Goal: Navigation & Orientation: Find specific page/section

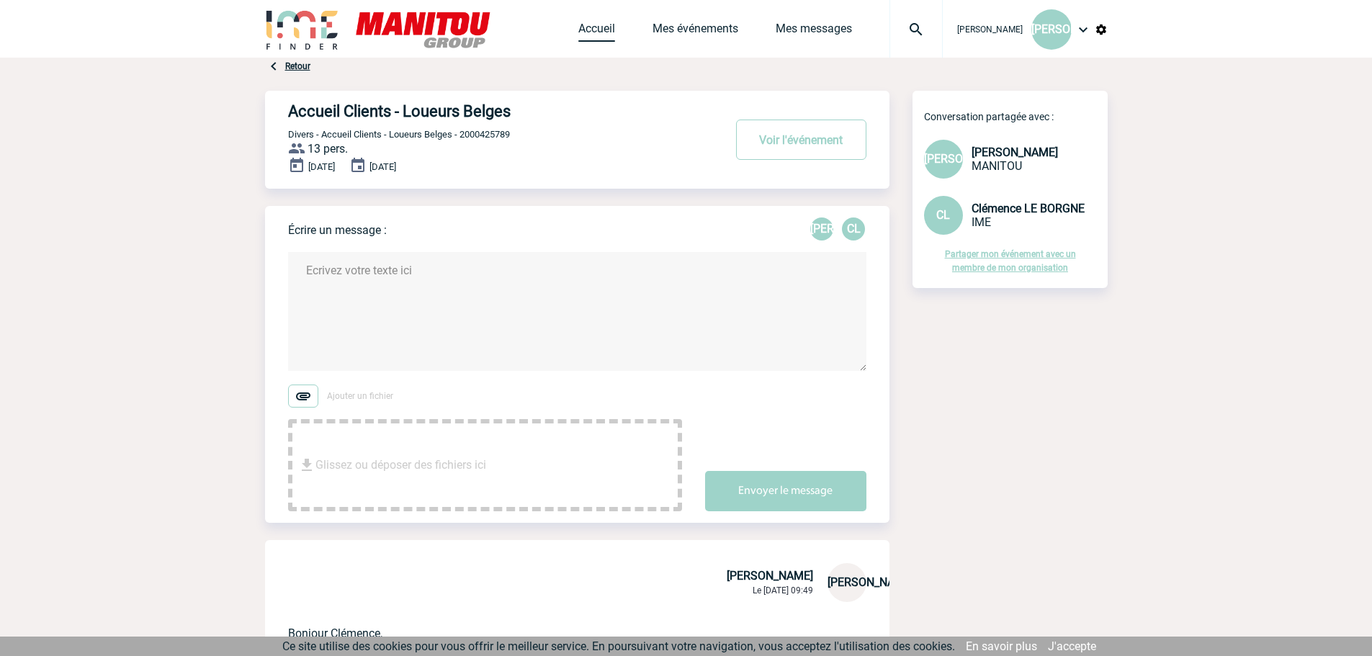
click at [595, 24] on link "Accueil" at bounding box center [596, 32] width 37 height 20
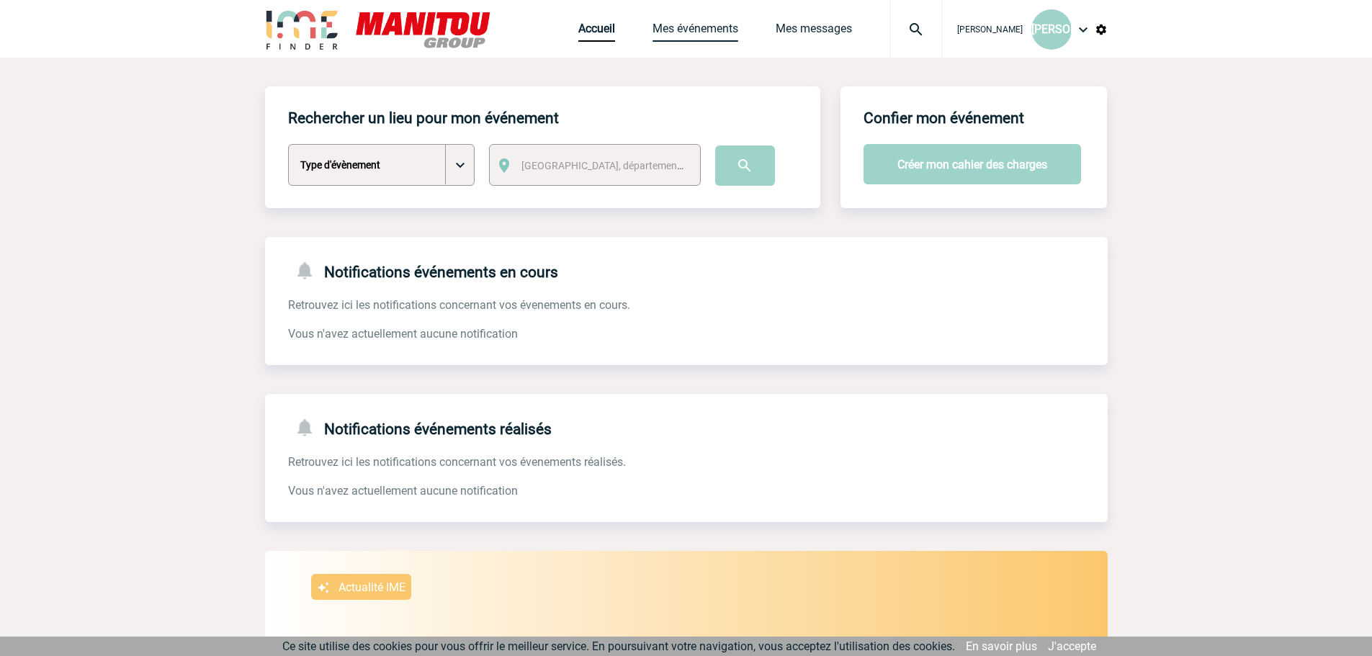
click at [696, 26] on link "Mes événements" at bounding box center [695, 32] width 86 height 20
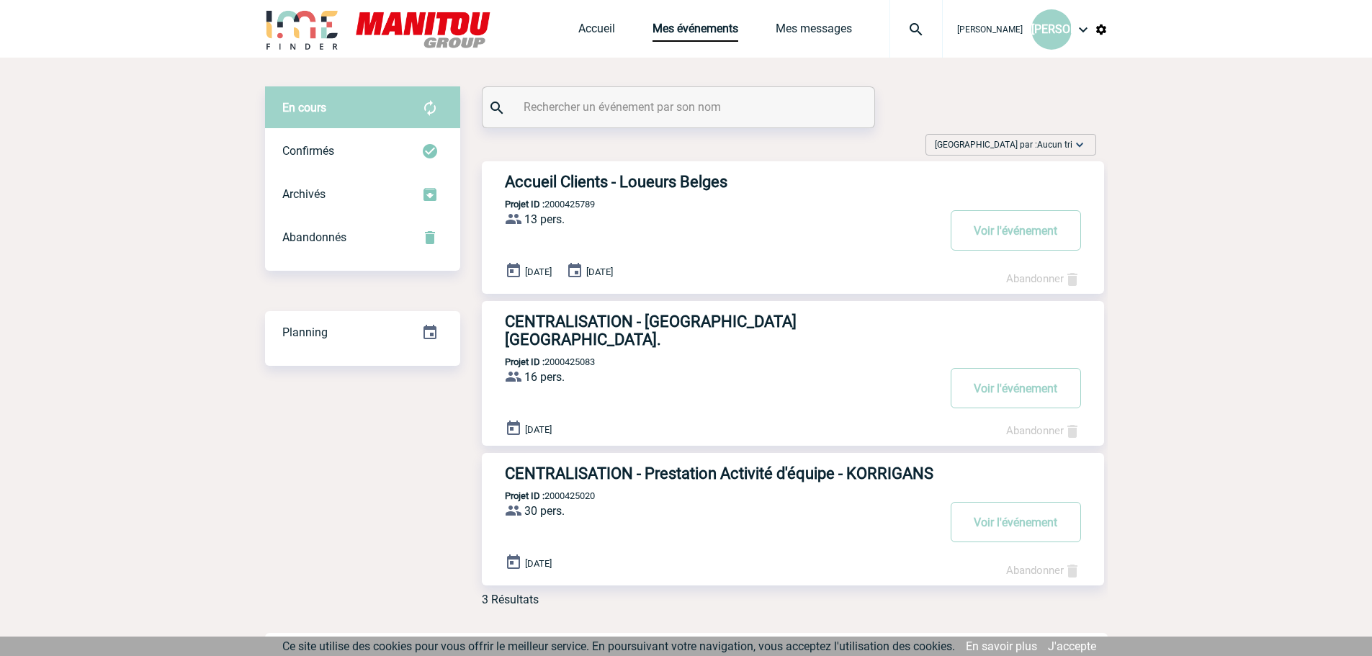
click at [812, 243] on div "Accueil Clients - Loueurs Belges Projet ID : 2000425789 13 pers. ProjetID : 200…" at bounding box center [793, 227] width 622 height 132
click at [991, 233] on button "Voir l'événement" at bounding box center [1015, 230] width 130 height 40
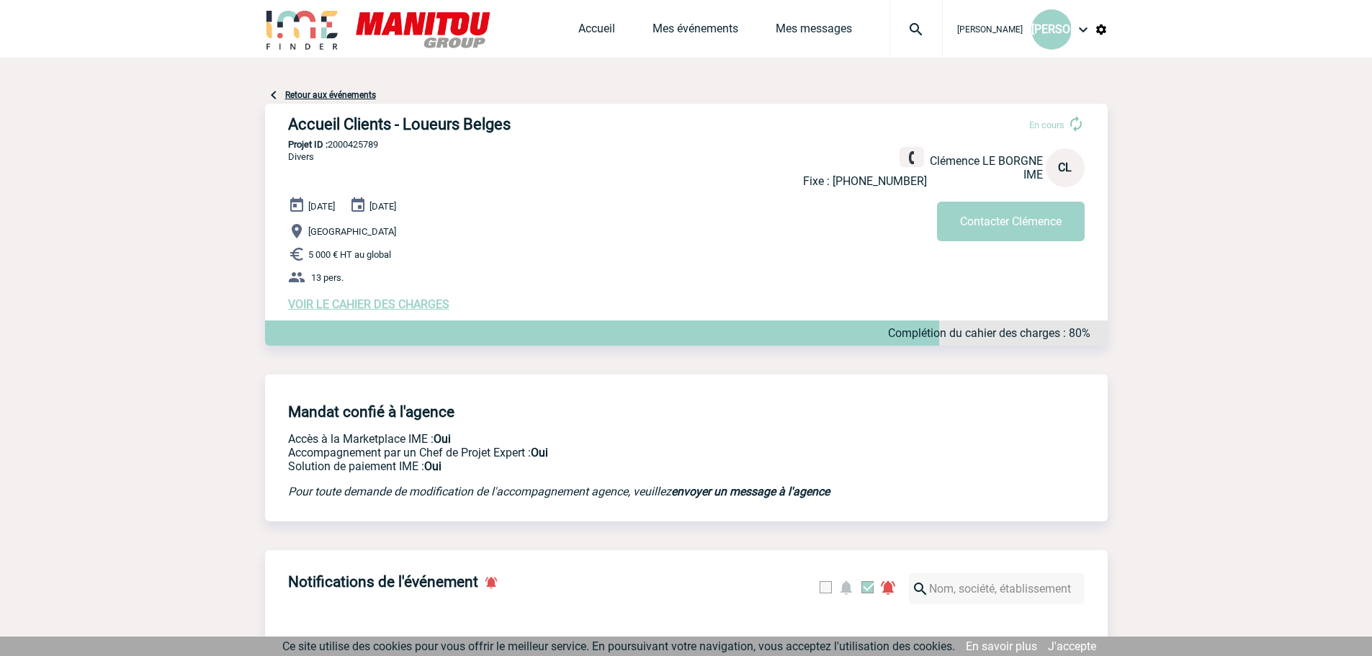
click at [813, 17] on div "Accueil Mes événements Mes messages Projet, client Projet, client" at bounding box center [760, 29] width 364 height 58
click at [813, 32] on link "Mes messages" at bounding box center [813, 32] width 76 height 20
